Goal: Feedback & Contribution: Leave review/rating

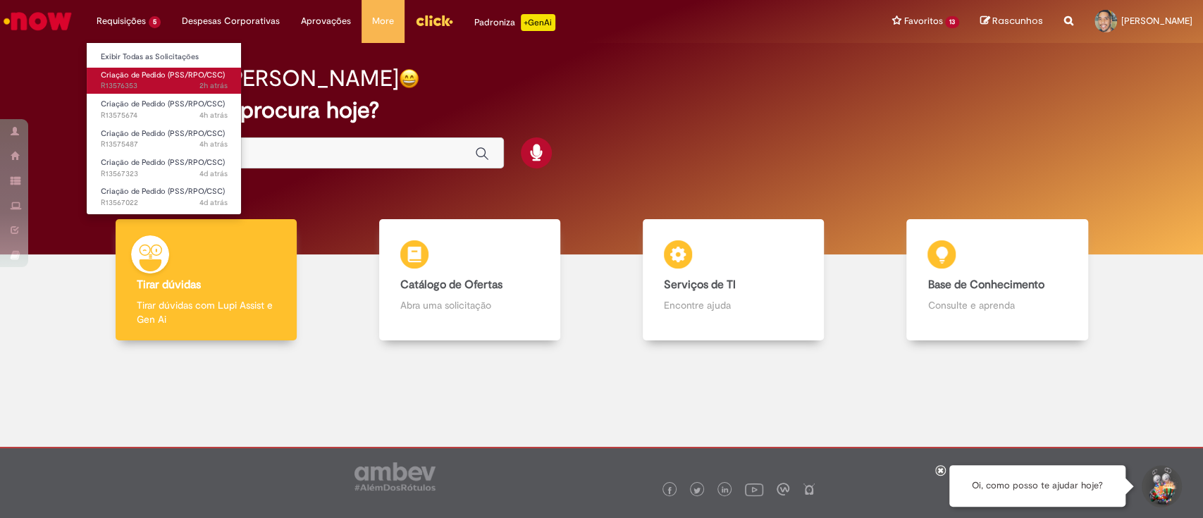
click at [138, 80] on link "Criação de Pedido (PSS/RPO/CSC) 2h atrás 2 horas atrás R13576353" at bounding box center [164, 81] width 155 height 26
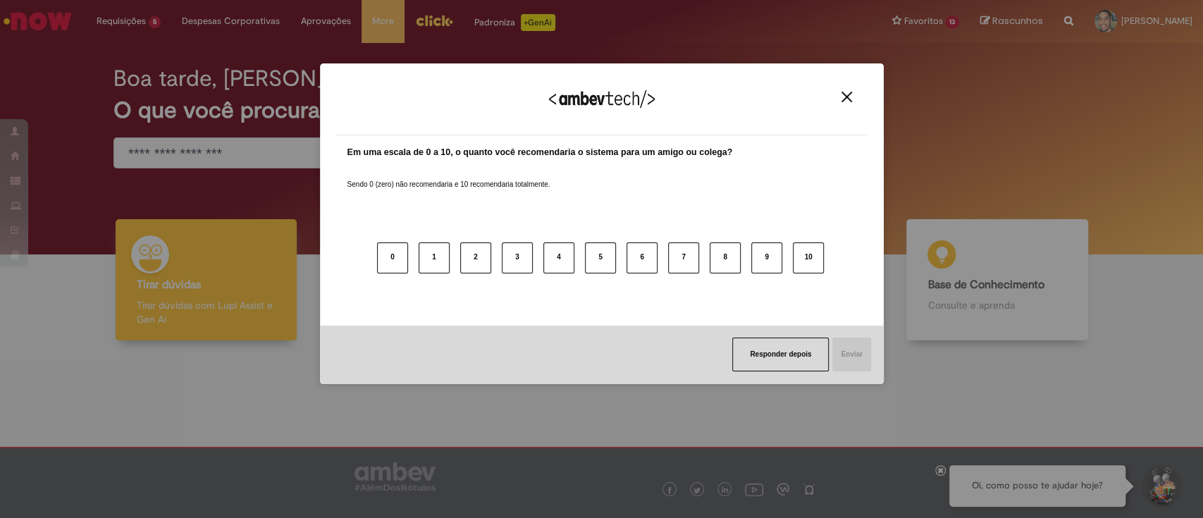
click at [852, 92] on button "Close" at bounding box center [846, 97] width 19 height 12
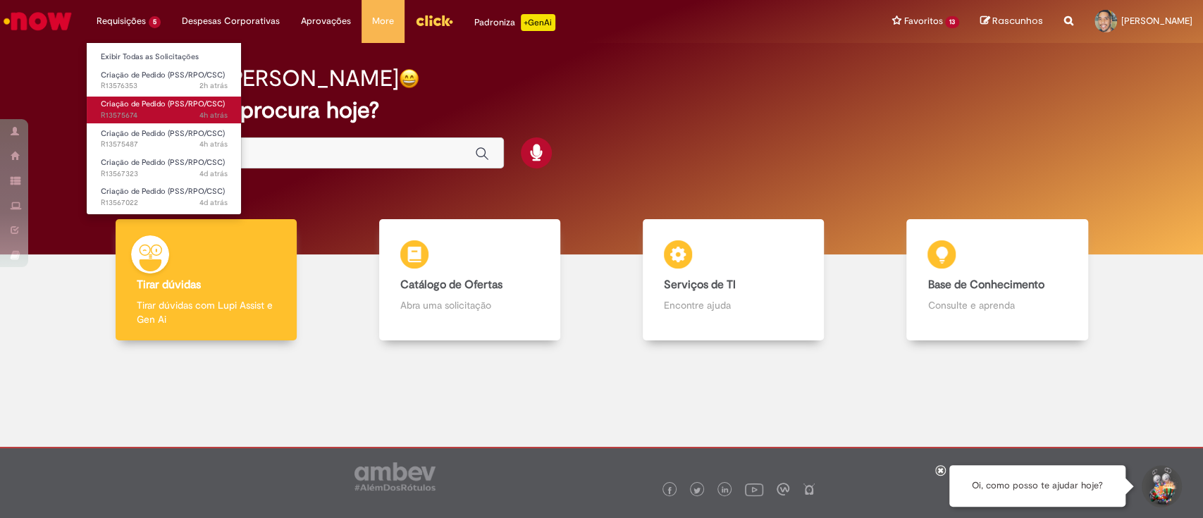
click at [143, 99] on span "Criação de Pedido (PSS/RPO/CSC)" at bounding box center [163, 104] width 124 height 11
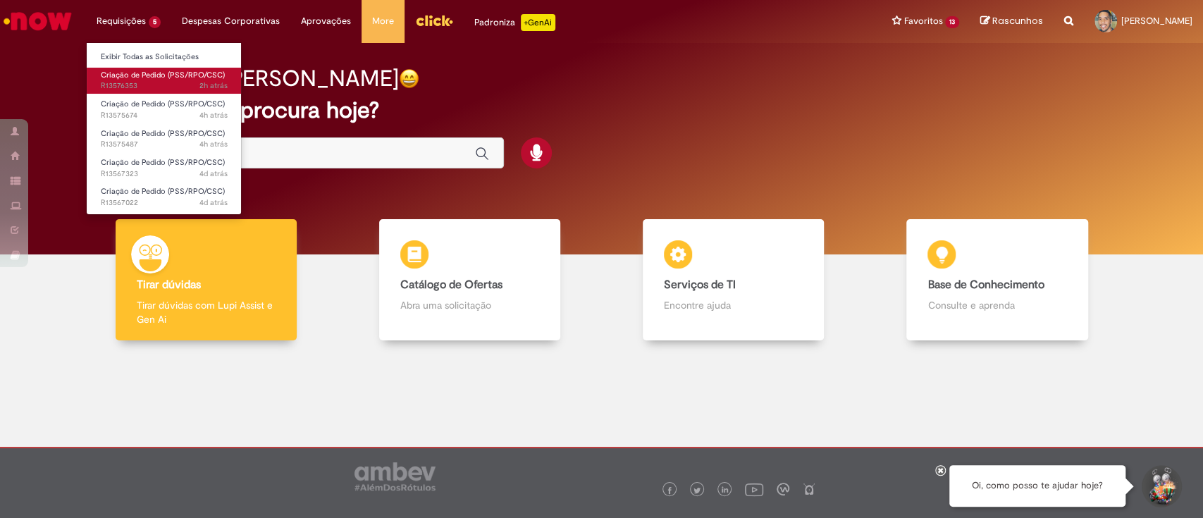
click at [145, 90] on span "2h atrás 2 horas atrás R13576353" at bounding box center [164, 85] width 127 height 11
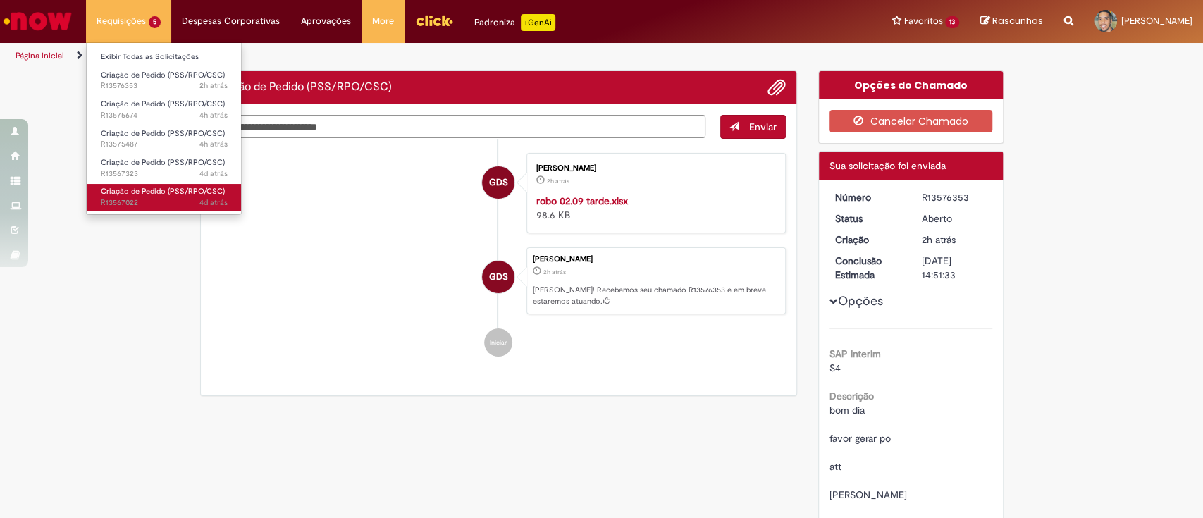
click at [149, 195] on span "Criação de Pedido (PSS/RPO/CSC)" at bounding box center [163, 191] width 124 height 11
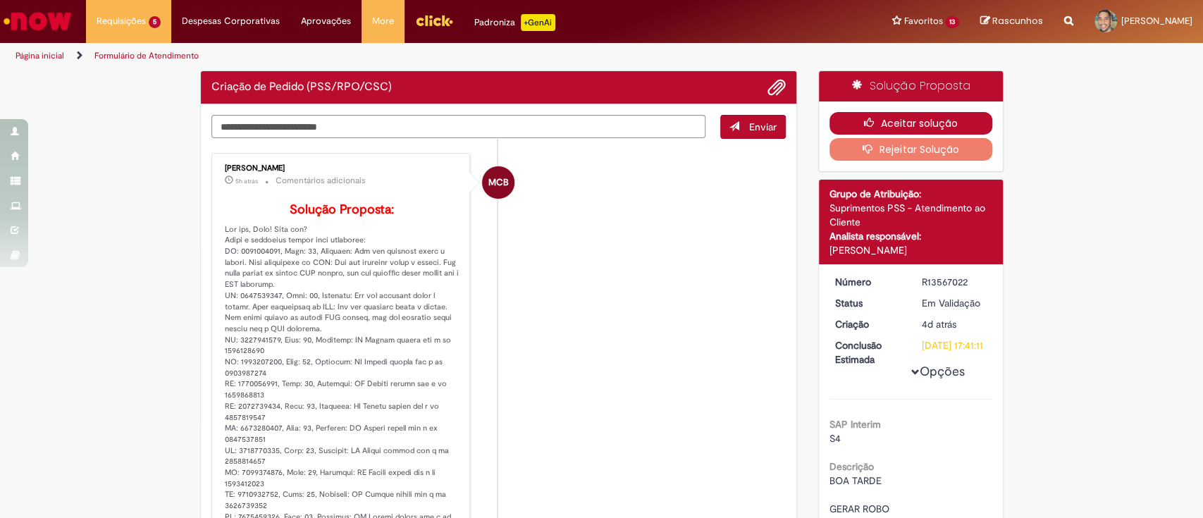
click at [905, 123] on button "Aceitar solução" at bounding box center [911, 123] width 163 height 23
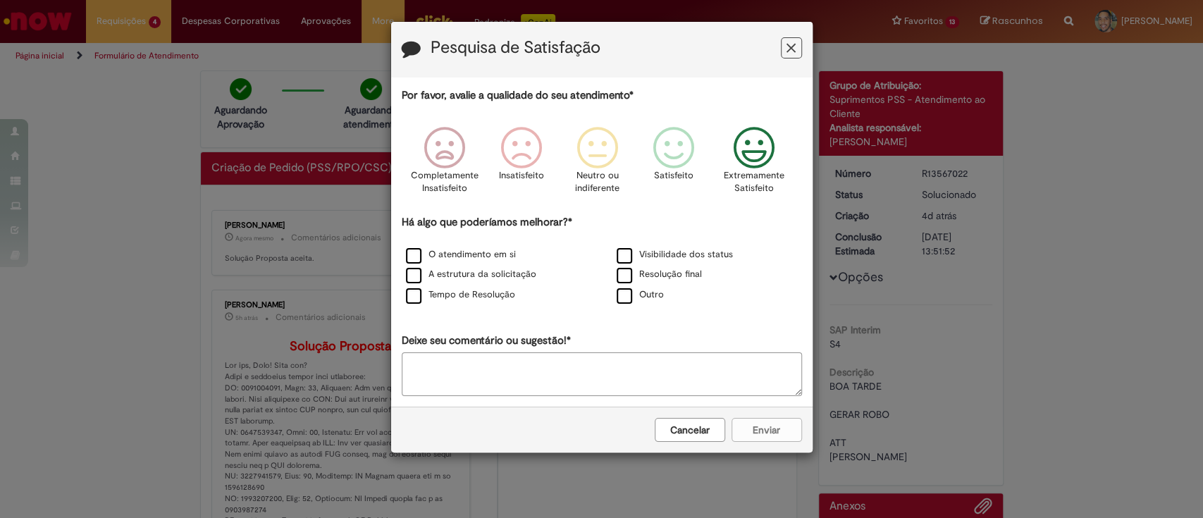
click at [747, 157] on icon "Feedback" at bounding box center [754, 148] width 53 height 42
click at [622, 257] on label "Visibilidade dos status" at bounding box center [675, 254] width 116 height 13
click at [630, 274] on label "Resolução final" at bounding box center [659, 274] width 85 height 13
drag, startPoint x: 502, startPoint y: 259, endPoint x: 486, endPoint y: 269, distance: 18.4
click at [502, 259] on label "O atendimento em si" at bounding box center [461, 254] width 110 height 13
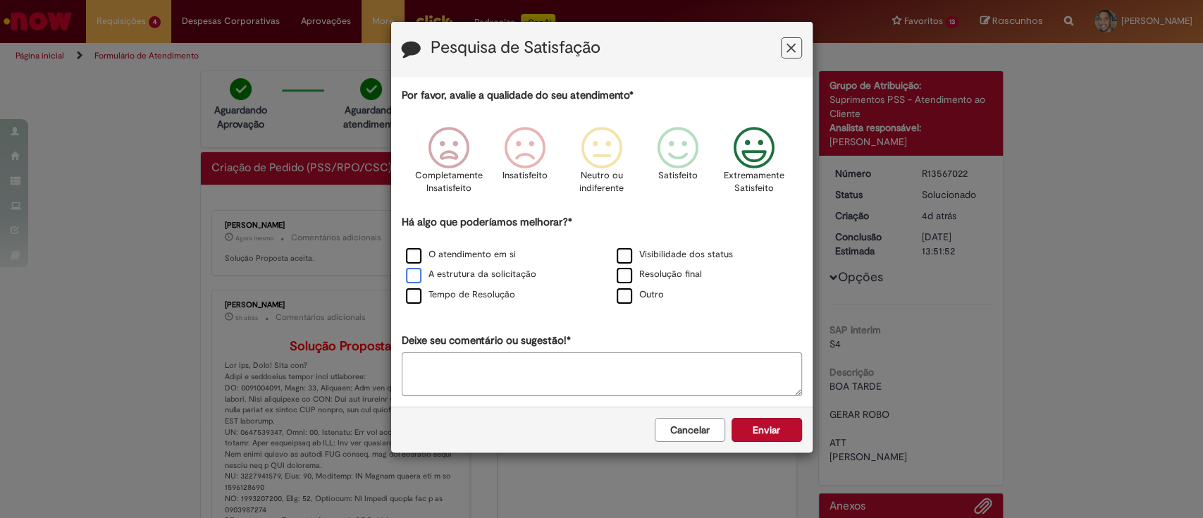
click at [489, 275] on label "A estrutura da solicitação" at bounding box center [471, 274] width 130 height 13
click at [484, 297] on label "Tempo de Resolução" at bounding box center [460, 294] width 109 height 13
click at [790, 429] on button "Enviar" at bounding box center [767, 430] width 70 height 24
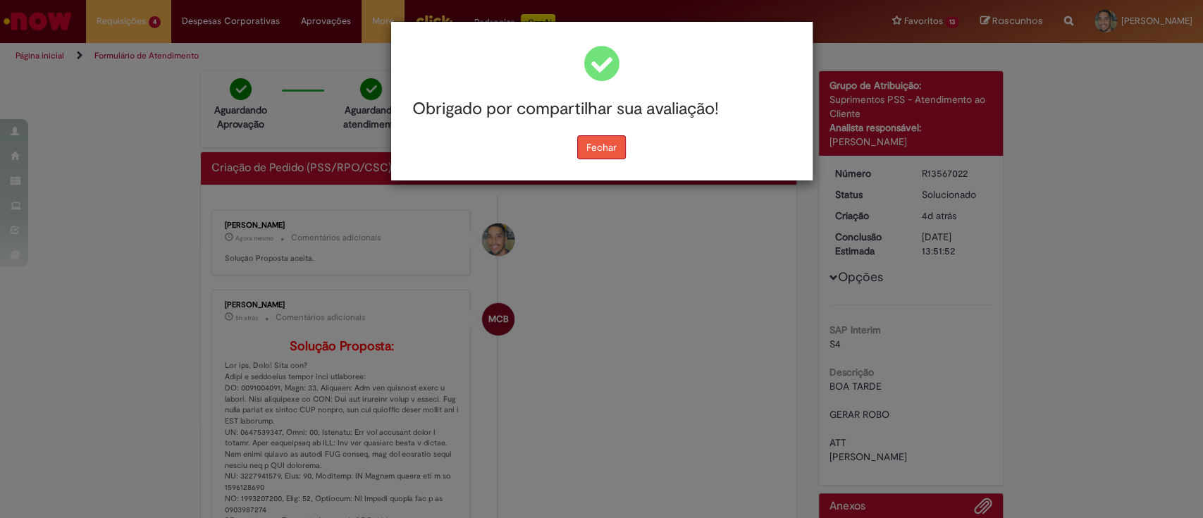
click at [601, 151] on button "Fechar" at bounding box center [601, 147] width 49 height 24
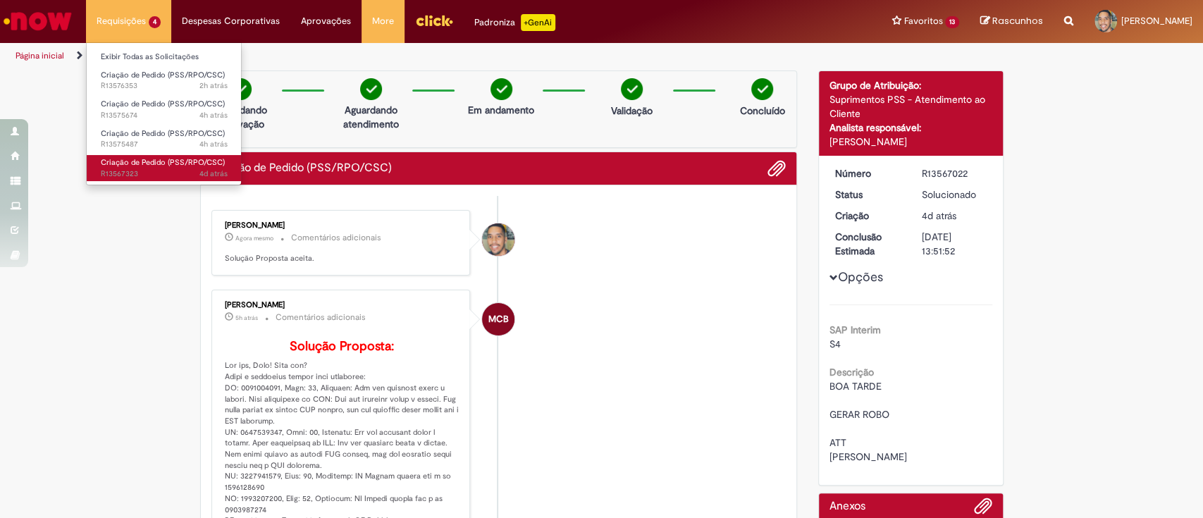
click at [149, 170] on span "4d atrás 4 dias atrás R13567323" at bounding box center [164, 173] width 127 height 11
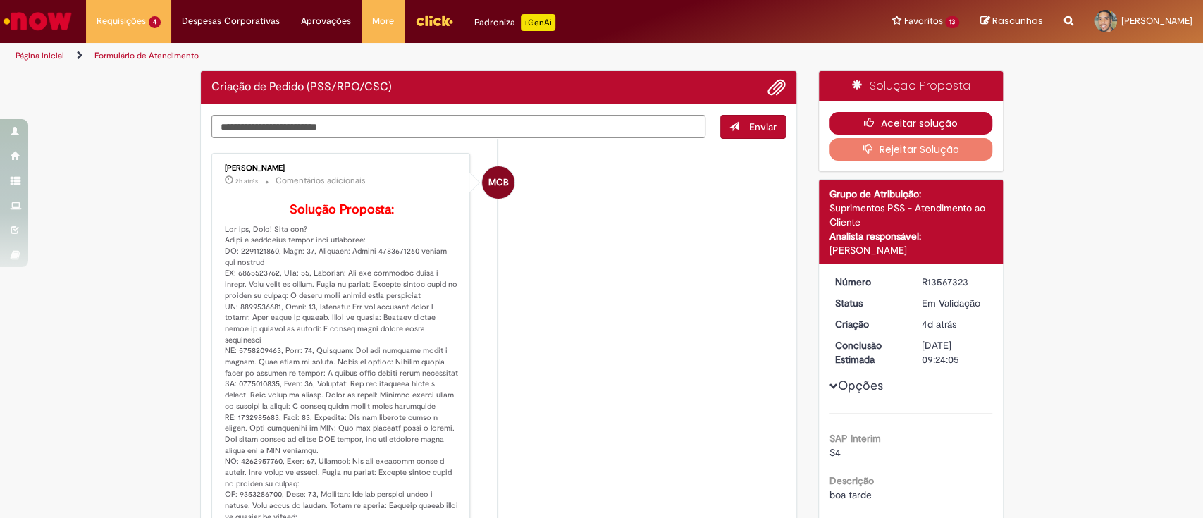
click at [923, 115] on button "Aceitar solução" at bounding box center [911, 123] width 163 height 23
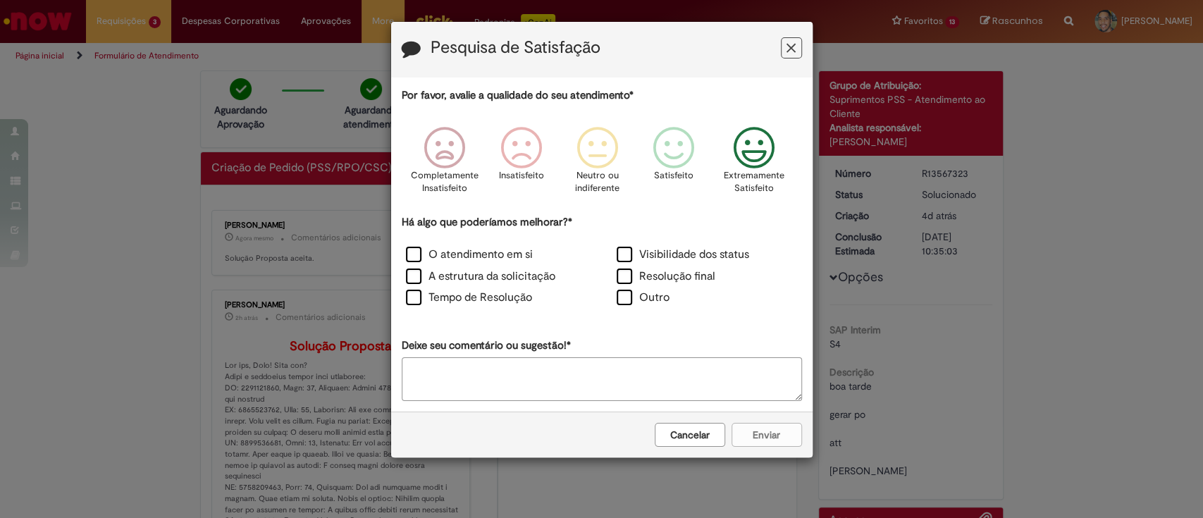
drag, startPoint x: 750, startPoint y: 149, endPoint x: 738, endPoint y: 172, distance: 25.5
click at [750, 150] on icon "Feedback" at bounding box center [754, 148] width 53 height 42
click at [643, 247] on label "Visibilidade dos status" at bounding box center [683, 255] width 133 height 16
click at [634, 270] on label "Resolução final" at bounding box center [666, 277] width 99 height 16
click at [447, 242] on div "Há algo que poderíamos melhorar?* O atendimento em si Visibilidade dos status A…" at bounding box center [602, 262] width 400 height 95
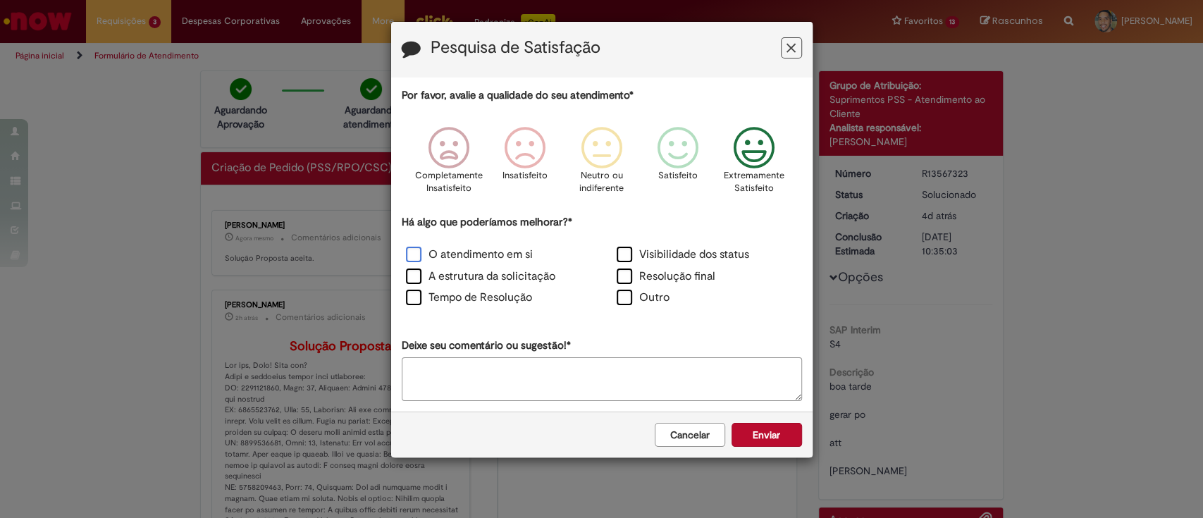
click at [434, 250] on label "O atendimento em si" at bounding box center [469, 255] width 127 height 16
click at [430, 272] on label "A estrutura da solicitação" at bounding box center [480, 277] width 149 height 16
click at [434, 298] on label "Tempo de Resolução" at bounding box center [469, 298] width 126 height 16
click at [762, 424] on button "Enviar" at bounding box center [767, 435] width 70 height 24
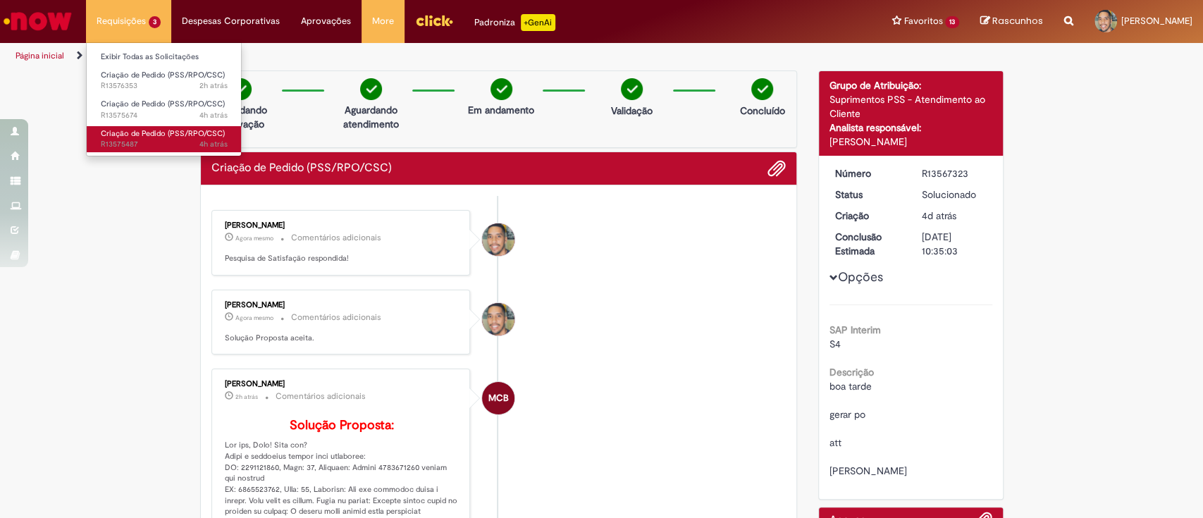
click at [150, 143] on span "4h atrás 4 horas atrás R13575487" at bounding box center [164, 144] width 127 height 11
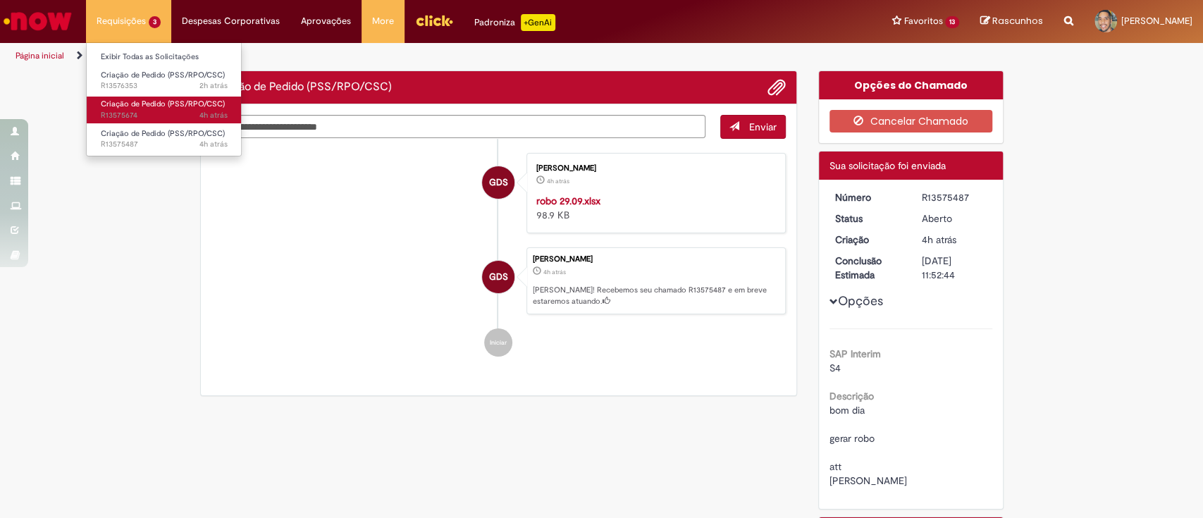
click at [147, 113] on span "4h atrás 4 horas atrás R13575674" at bounding box center [164, 115] width 127 height 11
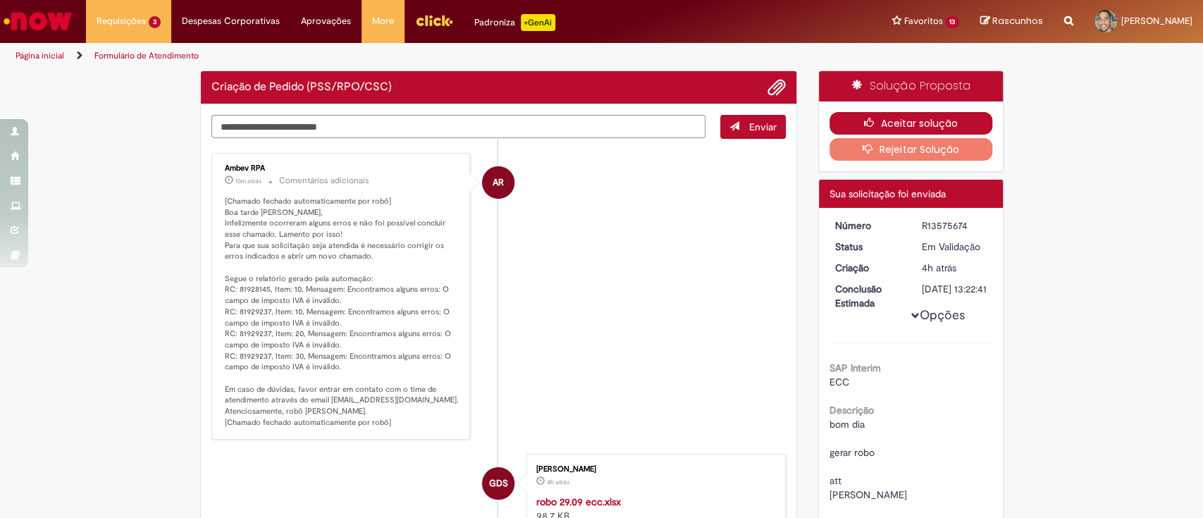
click at [847, 112] on button "Aceitar solução" at bounding box center [911, 123] width 163 height 23
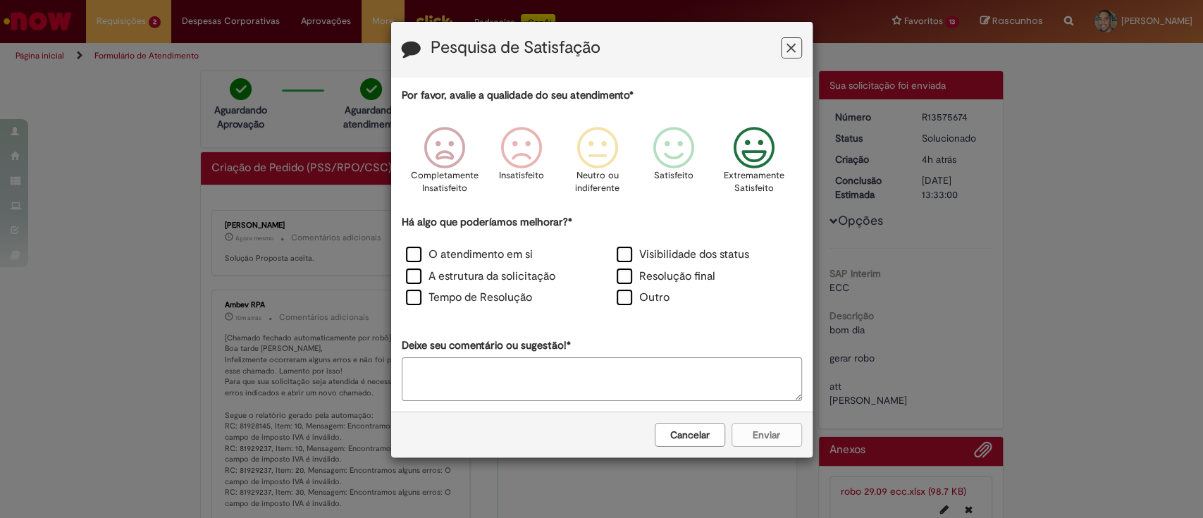
click at [757, 158] on icon "Feedback" at bounding box center [754, 148] width 53 height 42
click at [651, 251] on label "Visibilidade dos status" at bounding box center [683, 255] width 133 height 16
click at [638, 271] on label "Resolução final" at bounding box center [666, 277] width 99 height 16
click at [462, 251] on label "O atendimento em si" at bounding box center [469, 255] width 127 height 16
click at [455, 269] on label "A estrutura da solicitação" at bounding box center [480, 277] width 149 height 16
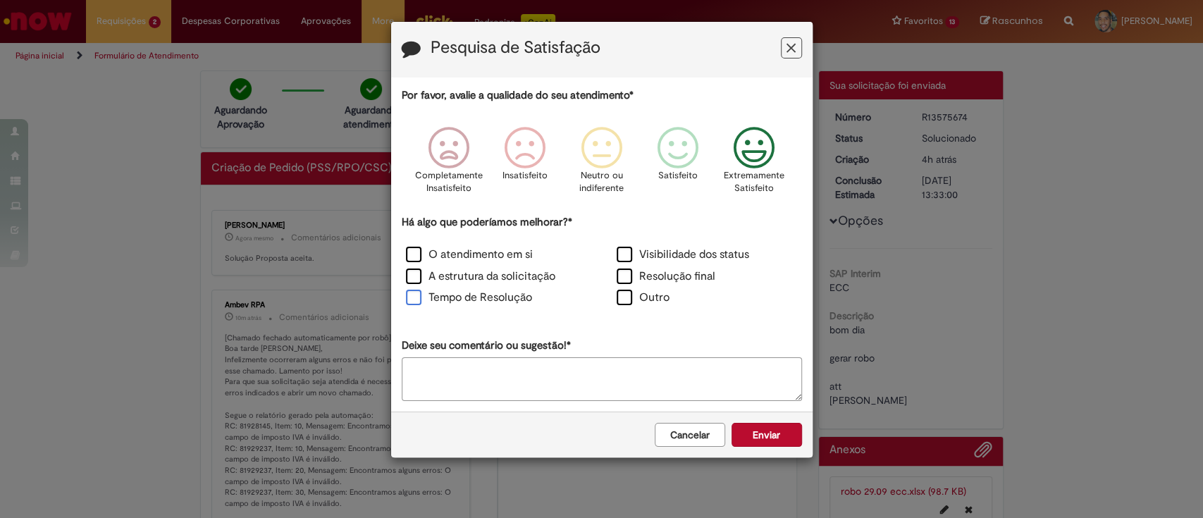
click at [453, 299] on label "Tempo de Resolução" at bounding box center [469, 298] width 126 height 16
click at [771, 430] on button "Enviar" at bounding box center [767, 435] width 70 height 24
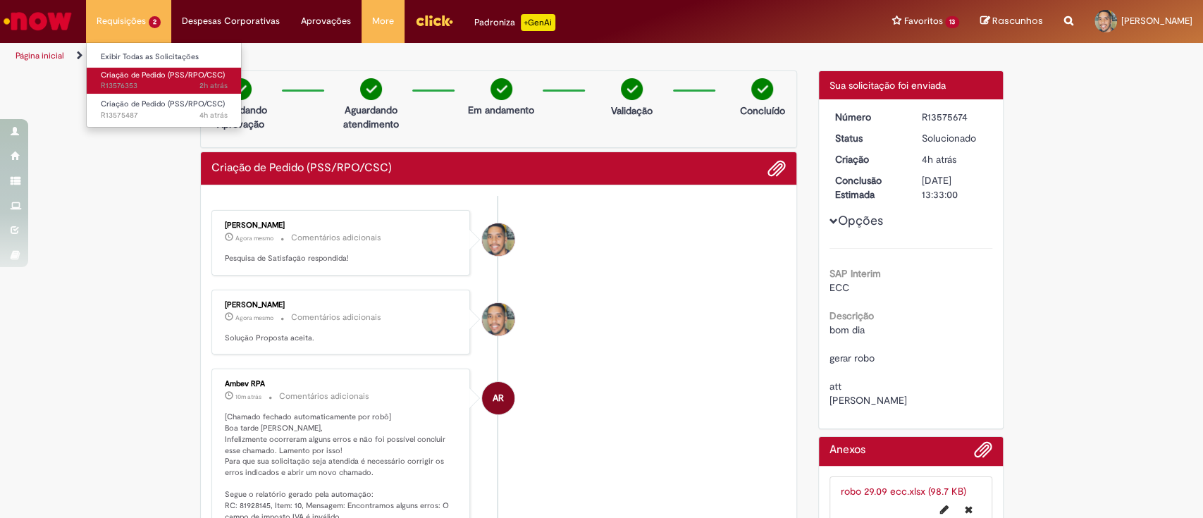
click at [132, 90] on span "2h atrás 2 horas atrás R13576353" at bounding box center [164, 85] width 127 height 11
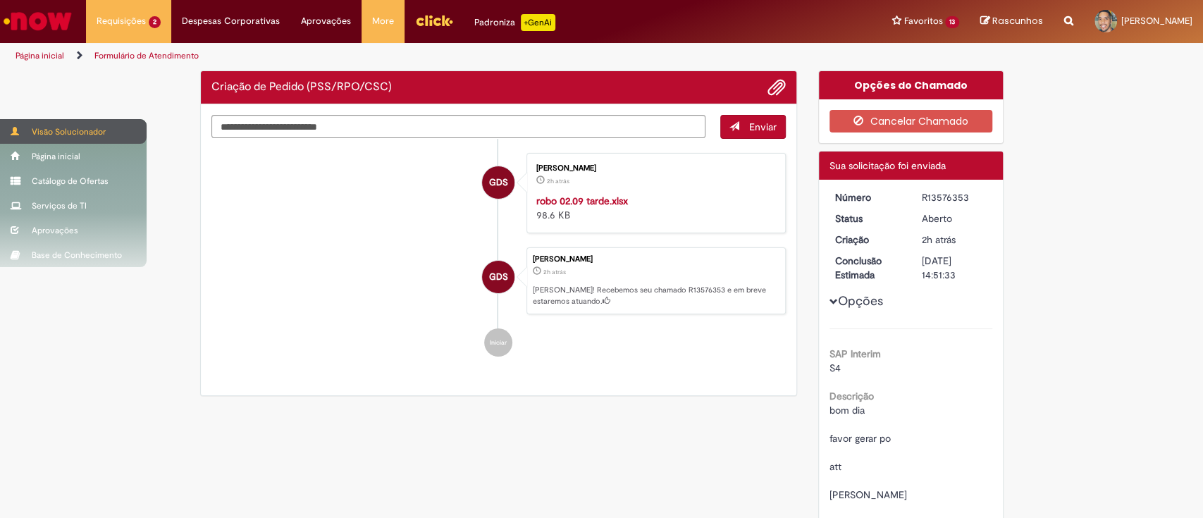
click at [19, 133] on span at bounding box center [16, 131] width 11 height 8
